Goal: Navigation & Orientation: Find specific page/section

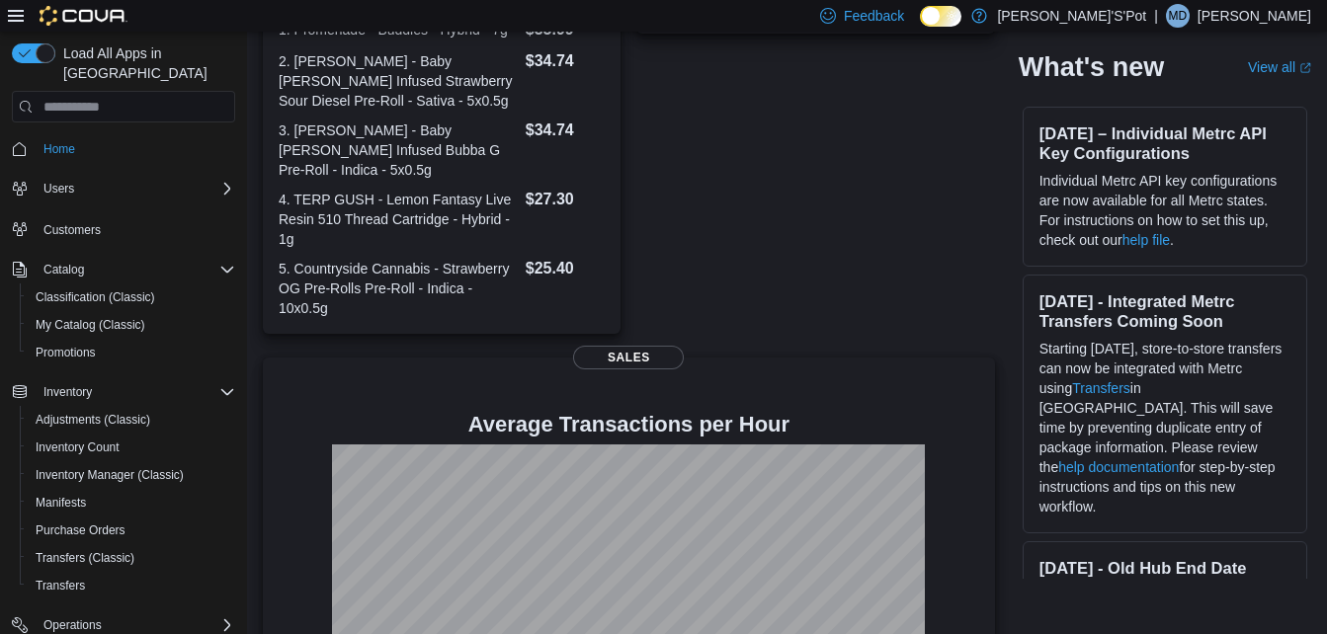
scroll to position [604, 0]
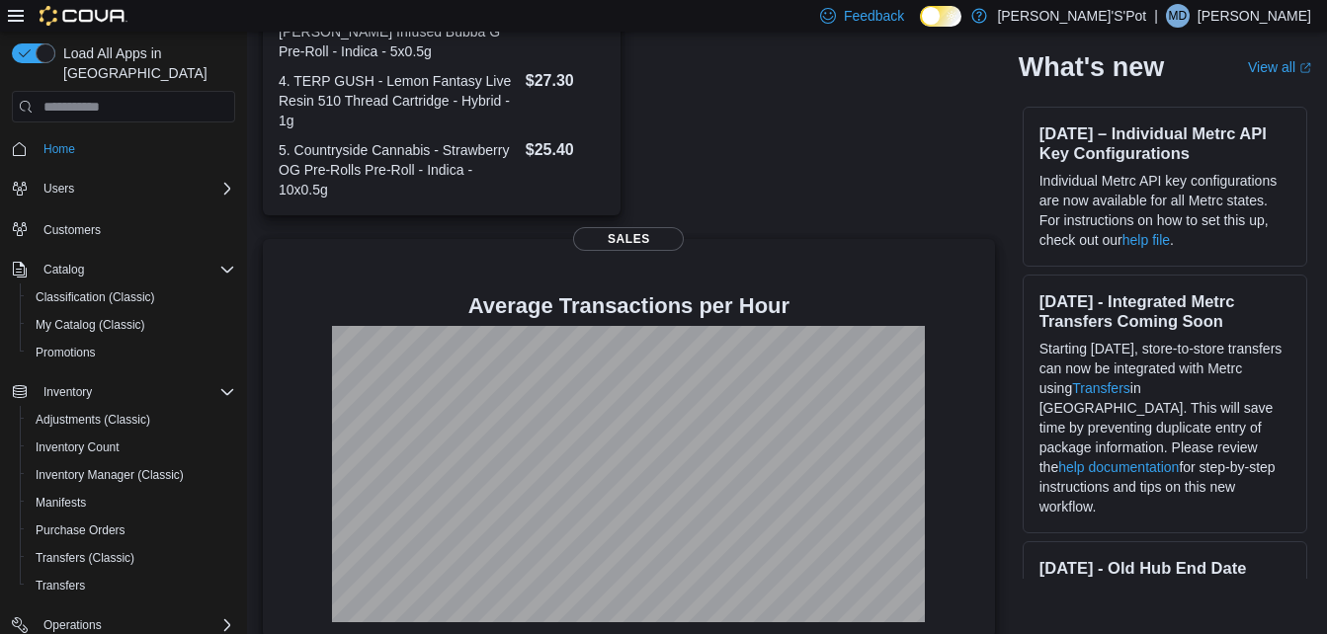
click at [871, 120] on div "Top Brand Sales [DATE] Sales" at bounding box center [815, 27] width 358 height 375
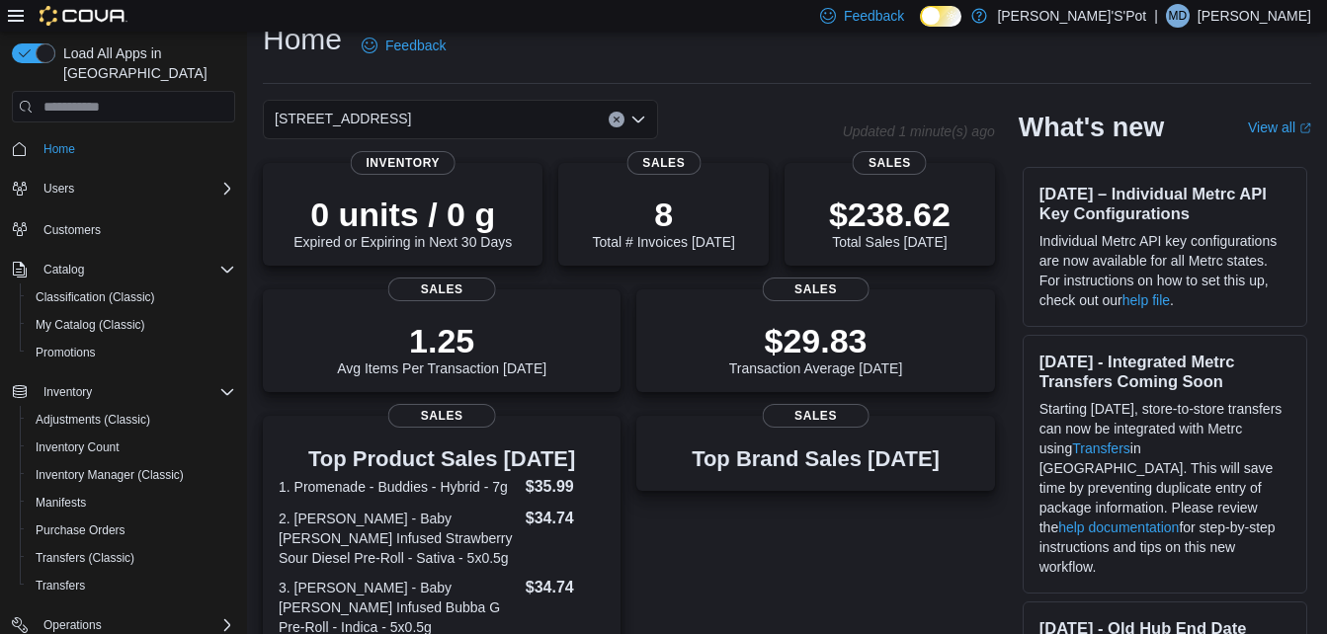
scroll to position [0, 0]
